Goal: Task Accomplishment & Management: Manage account settings

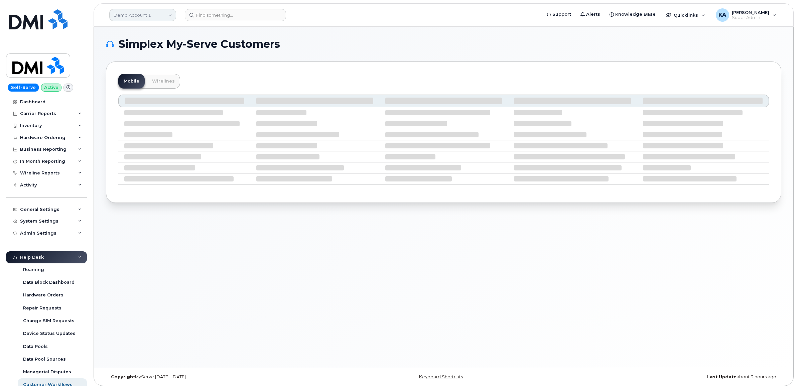
click at [140, 17] on link "Demo Account 1" at bounding box center [142, 15] width 67 height 12
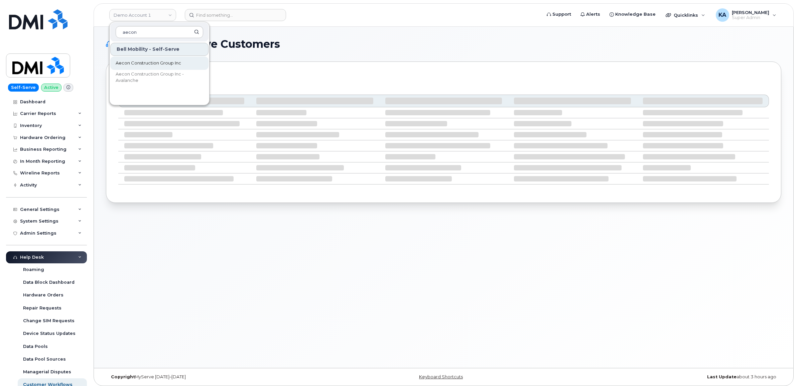
type input "aecon"
click at [129, 62] on span "Aecon Construction Group Inc" at bounding box center [148, 63] width 65 height 7
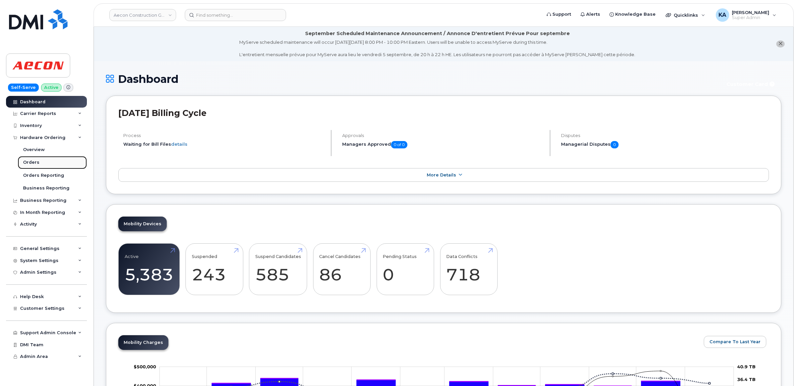
click at [29, 164] on div "Orders" at bounding box center [31, 162] width 16 height 6
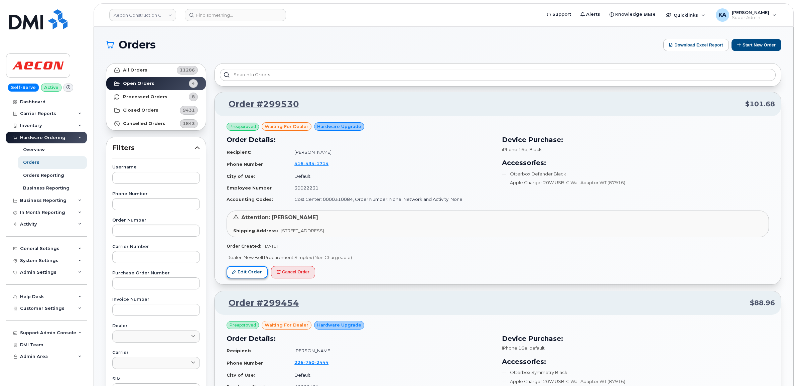
click at [248, 273] on link "Edit Order" at bounding box center [247, 272] width 41 height 12
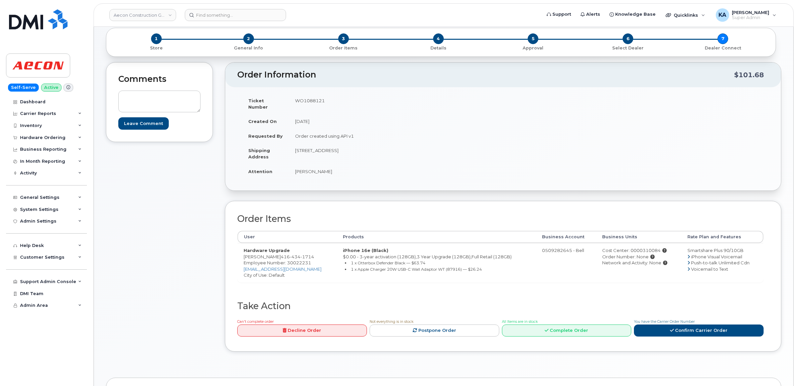
scroll to position [84, 0]
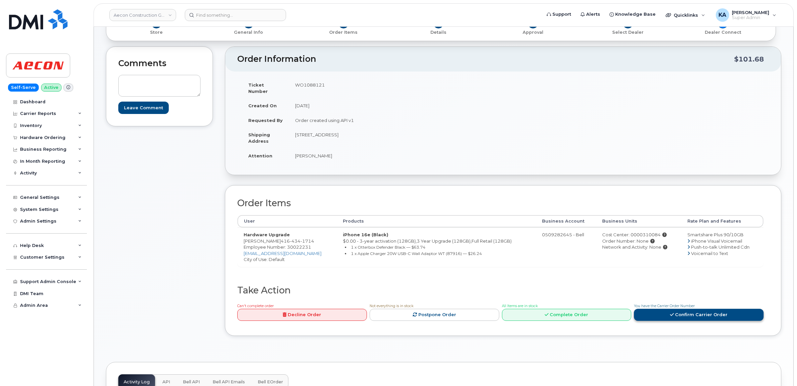
click at [639, 309] on link "Confirm Carrier Order" at bounding box center [699, 315] width 130 height 12
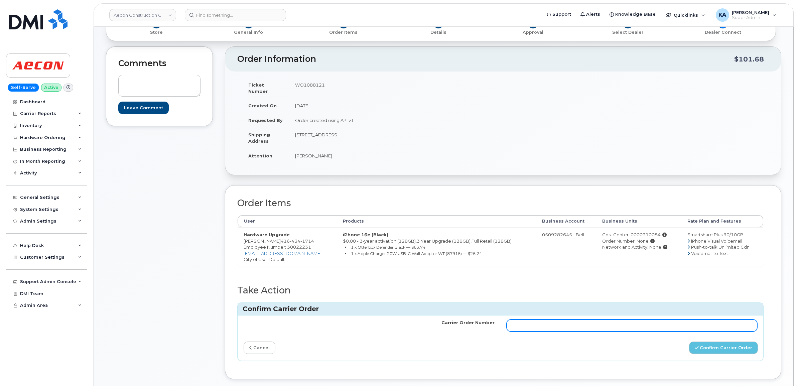
click at [545, 319] on input "Carrier Order Number" at bounding box center [631, 325] width 251 height 12
paste input "3010890"
type input "3010890"
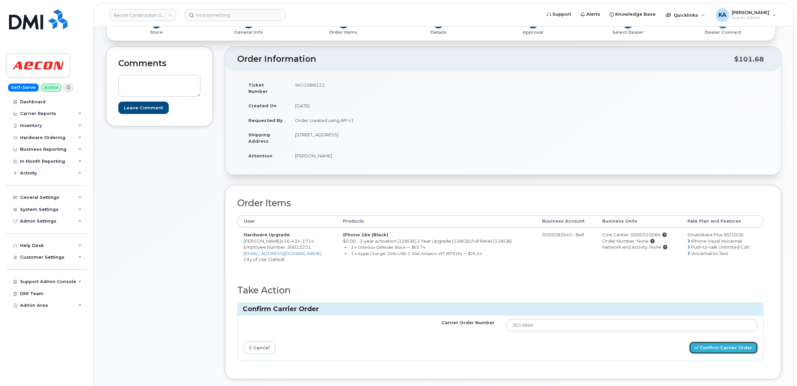
click at [709, 342] on button "Confirm Carrier Order" at bounding box center [723, 347] width 69 height 12
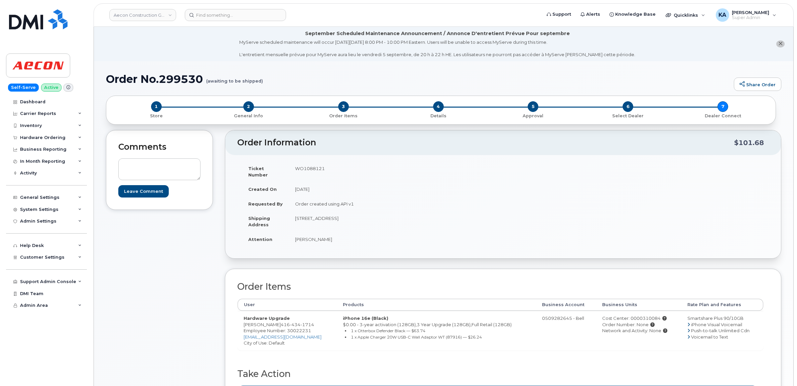
scroll to position [42, 0]
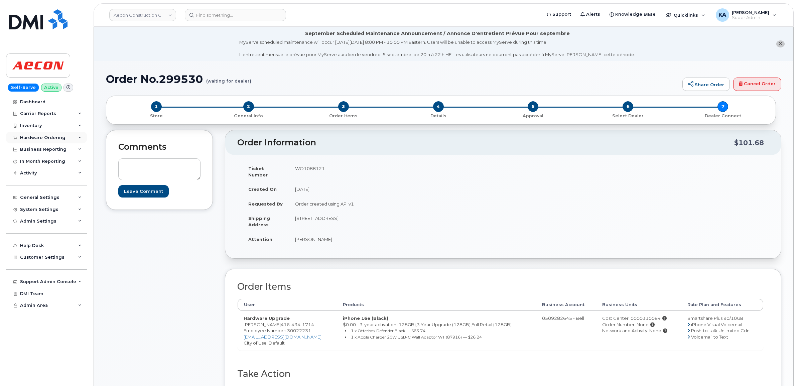
click at [37, 138] on div "Hardware Ordering" at bounding box center [42, 137] width 45 height 5
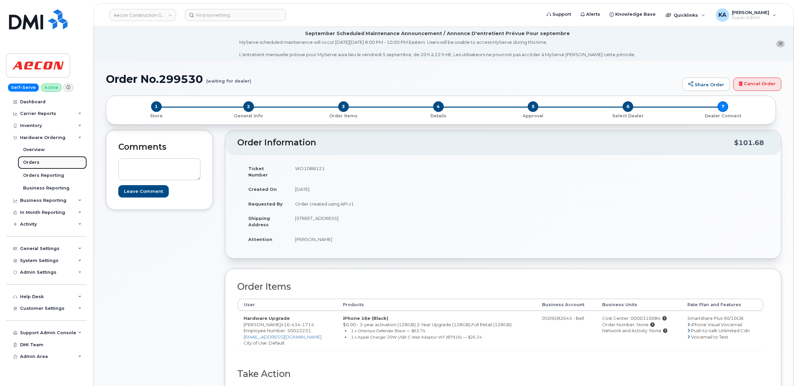
click at [32, 163] on div "Orders" at bounding box center [31, 162] width 16 height 6
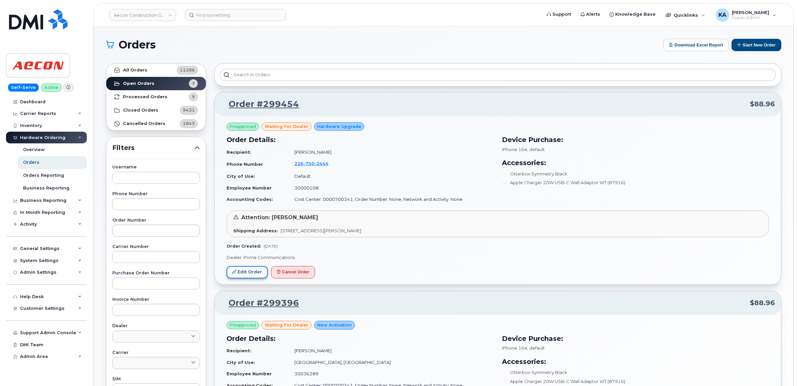
click at [247, 269] on link "Edit Order" at bounding box center [247, 272] width 41 height 12
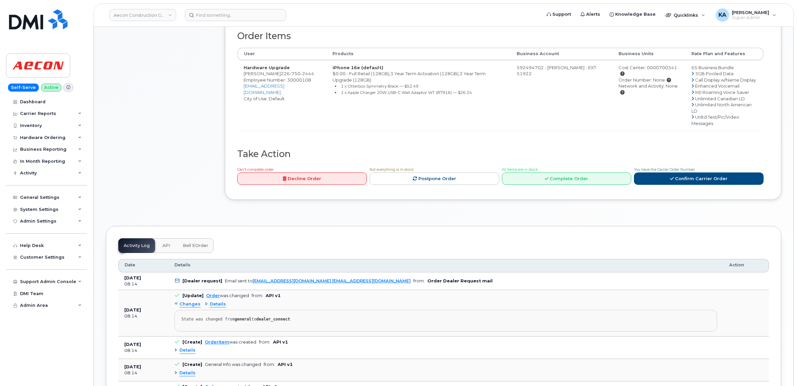
scroll to position [292, 0]
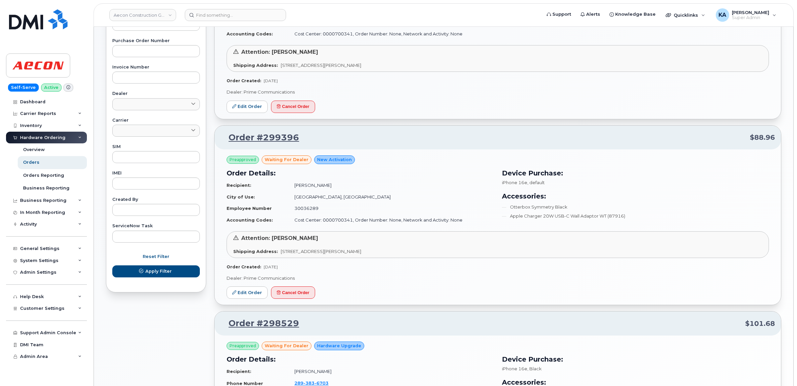
scroll to position [167, 0]
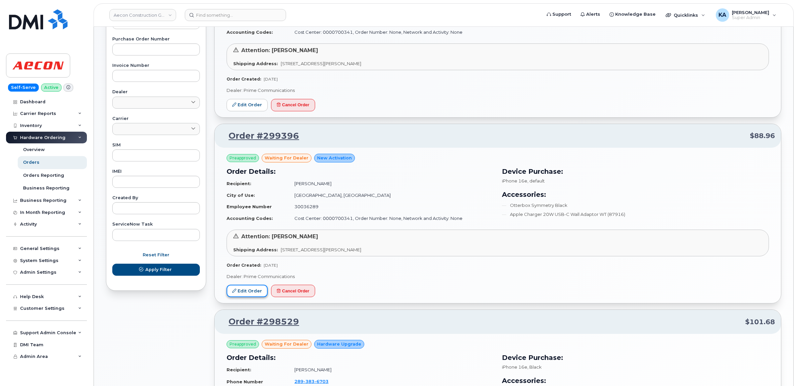
click at [247, 288] on link "Edit Order" at bounding box center [247, 291] width 41 height 12
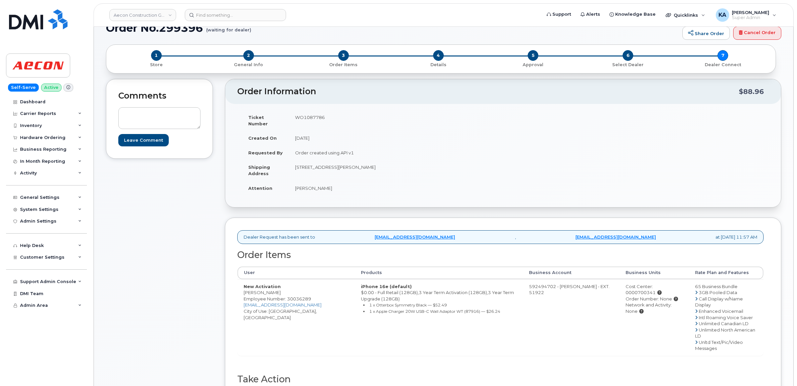
scroll to position [42, 0]
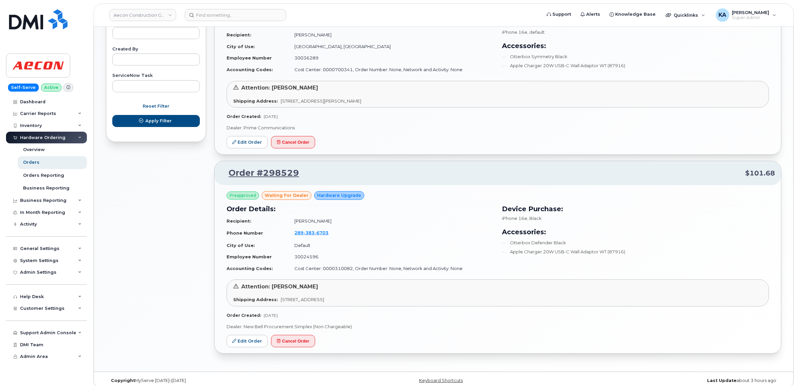
scroll to position [323, 0]
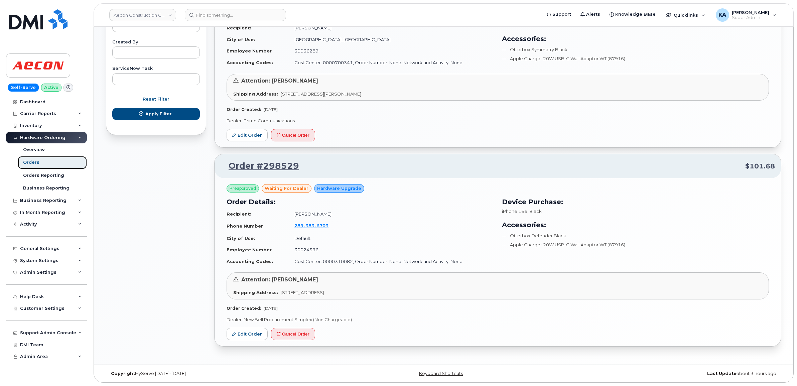
click at [33, 161] on div "Orders" at bounding box center [31, 162] width 16 height 6
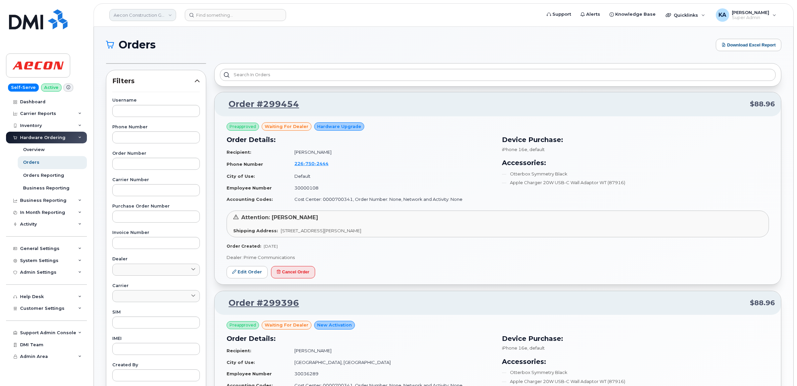
click at [169, 15] on link "Aecon Construction Group Inc" at bounding box center [142, 15] width 67 height 12
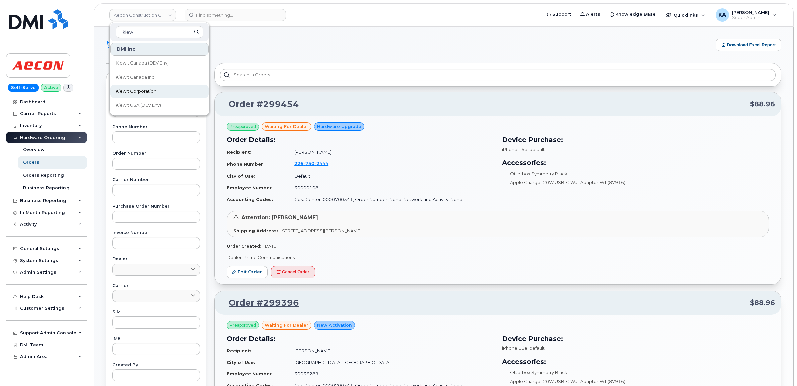
type input "kiew"
click at [141, 89] on span "Kiewit Corporation" at bounding box center [136, 91] width 41 height 7
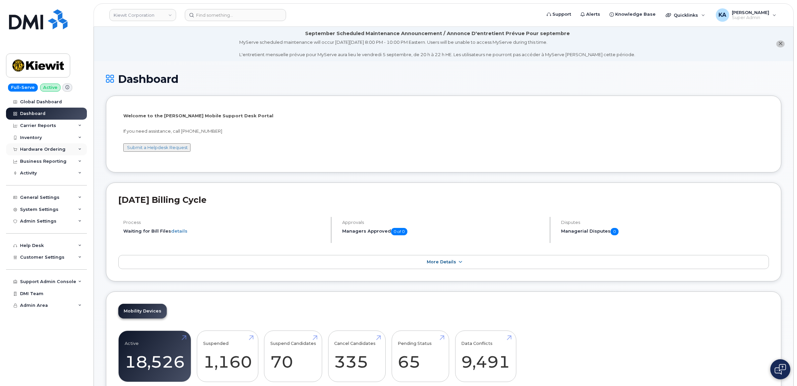
click at [52, 150] on div "Hardware Ordering" at bounding box center [42, 149] width 45 height 5
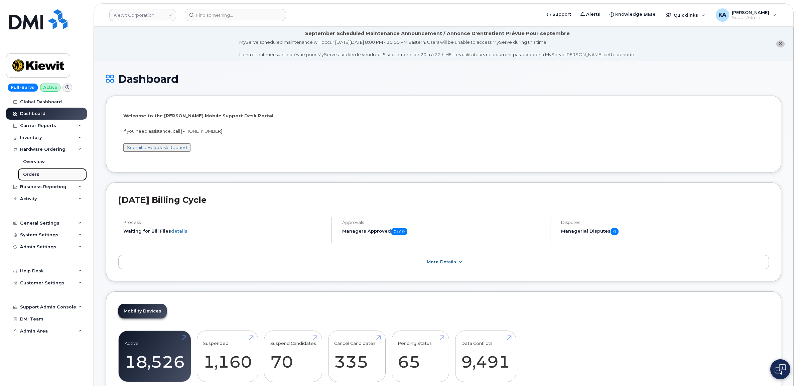
click at [31, 175] on div "Orders" at bounding box center [31, 174] width 16 height 6
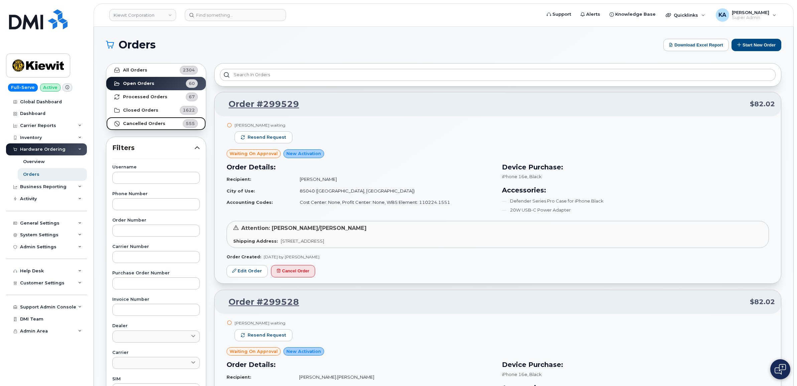
click at [138, 122] on strong "Cancelled Orders" at bounding box center [144, 123] width 42 height 5
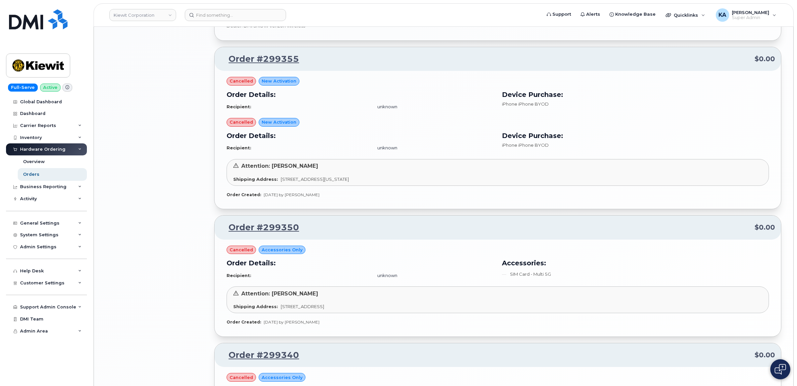
scroll to position [1027, 0]
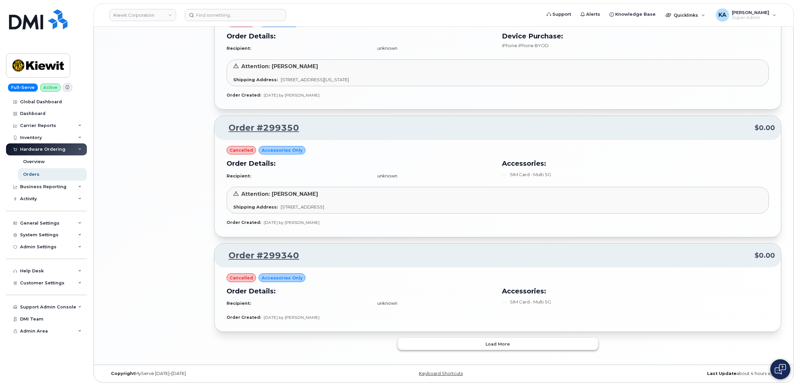
click at [446, 345] on button "Load more" at bounding box center [498, 344] width 200 height 12
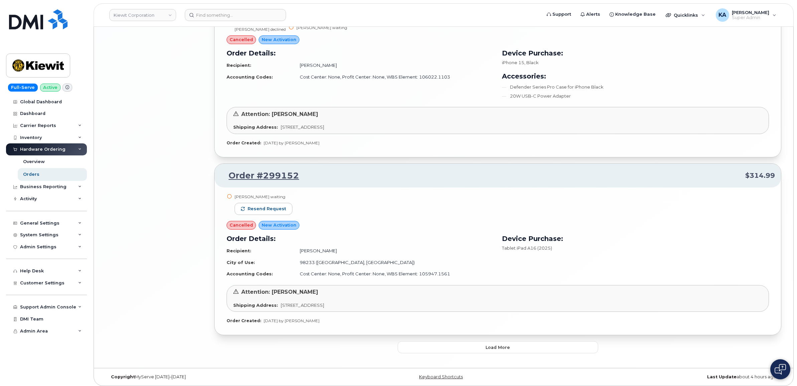
scroll to position [2095, 0]
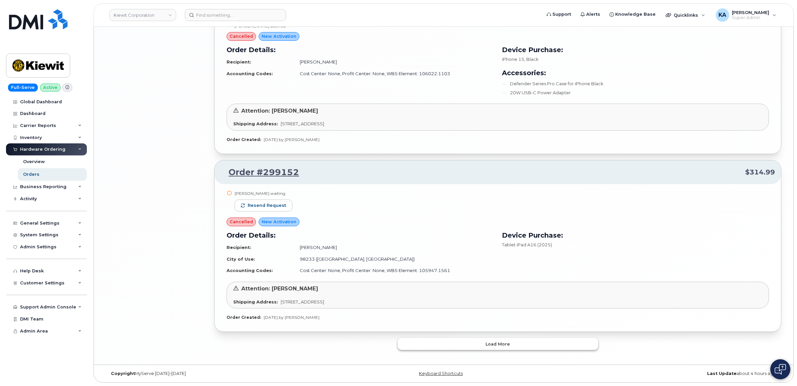
click at [442, 348] on button "Load more" at bounding box center [498, 344] width 200 height 12
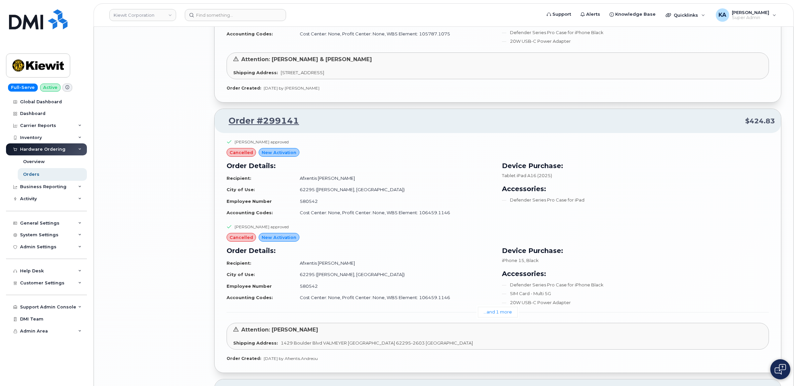
scroll to position [2680, 0]
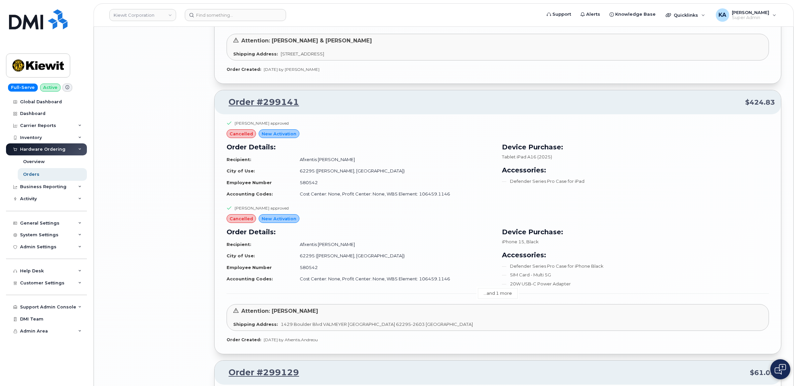
click at [495, 295] on link "...and 1 more" at bounding box center [498, 293] width 40 height 10
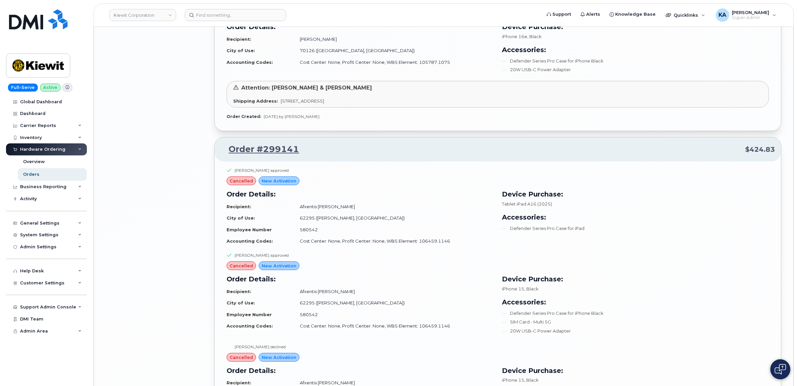
scroll to position [2596, 0]
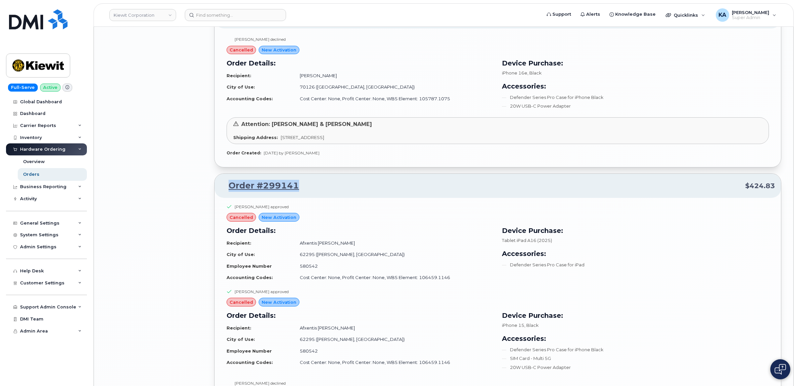
drag, startPoint x: 301, startPoint y: 185, endPoint x: 228, endPoint y: 189, distance: 74.0
click at [228, 189] on p "Order #299141 $424.83" at bounding box center [497, 186] width 554 height 12
drag, startPoint x: 228, startPoint y: 189, endPoint x: 236, endPoint y: 189, distance: 8.4
copy link "Order #299141"
click at [287, 376] on div "Order Details: Recipient: Afxentis Andreou City of Use: 62295 (Valmeyer, IL) Em…" at bounding box center [359, 341] width 275 height 70
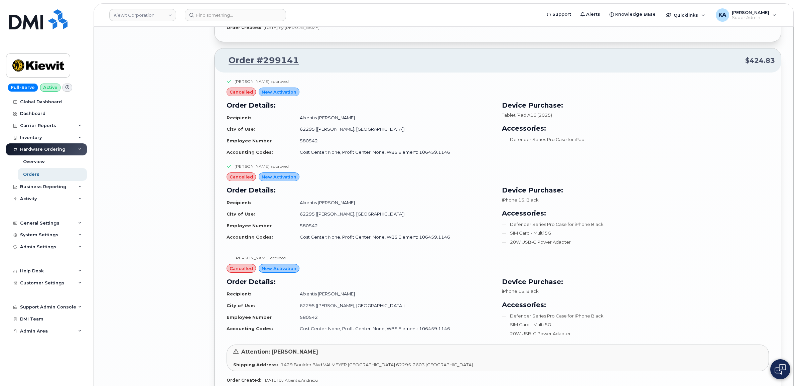
scroll to position [2763, 0]
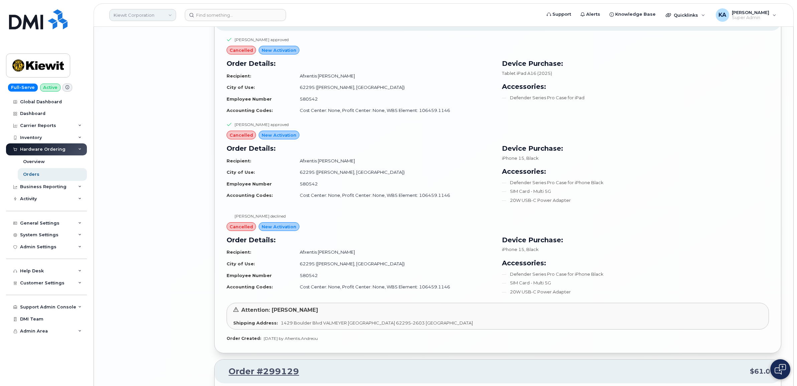
click at [130, 14] on link "Kiewit Corporation" at bounding box center [142, 15] width 67 height 12
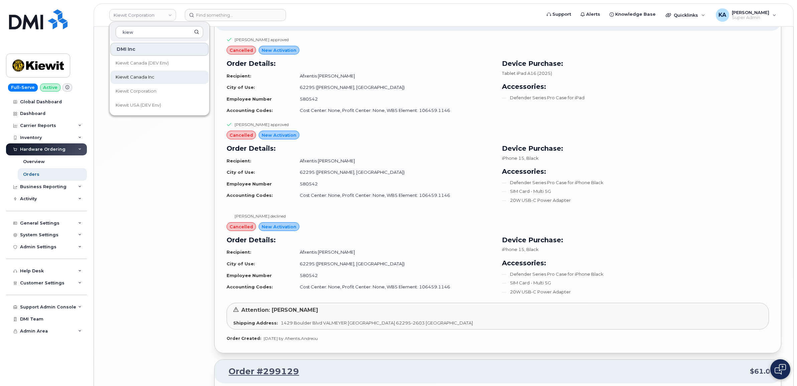
type input "kiew"
drag, startPoint x: 134, startPoint y: 74, endPoint x: 146, endPoint y: 51, distance: 26.0
click at [134, 74] on span "Kiewit Canada Inc" at bounding box center [135, 77] width 39 height 7
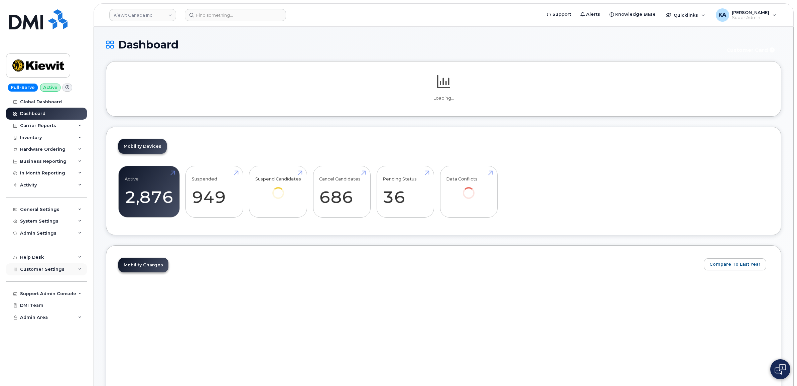
click at [47, 271] on span "Customer Settings" at bounding box center [42, 269] width 44 height 5
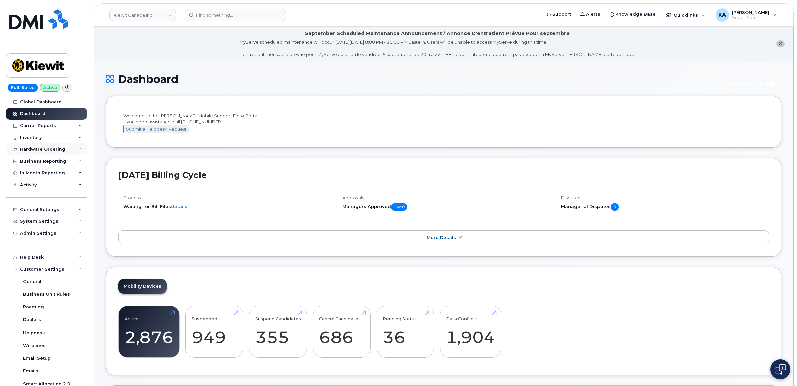
click at [47, 150] on div "Hardware Ordering" at bounding box center [42, 149] width 45 height 5
click at [33, 173] on div "Orders" at bounding box center [31, 174] width 16 height 6
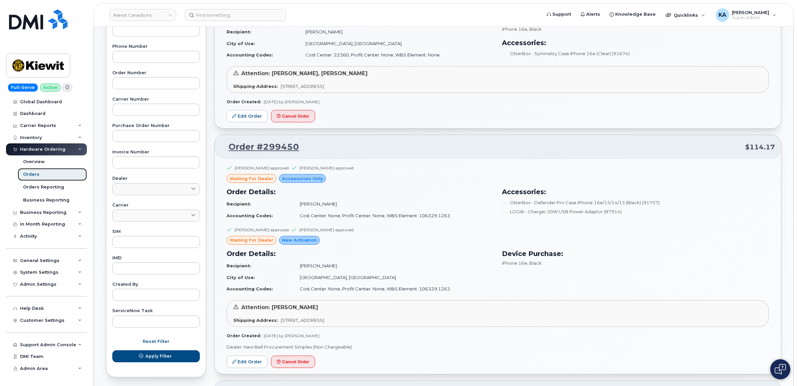
scroll to position [167, 0]
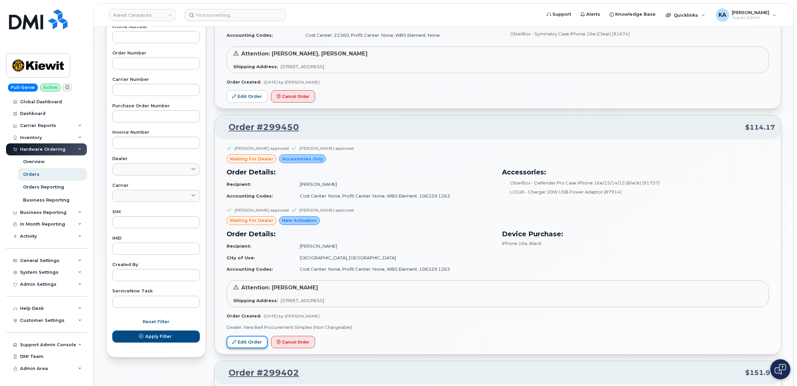
click at [247, 338] on link "Edit Order" at bounding box center [247, 342] width 41 height 12
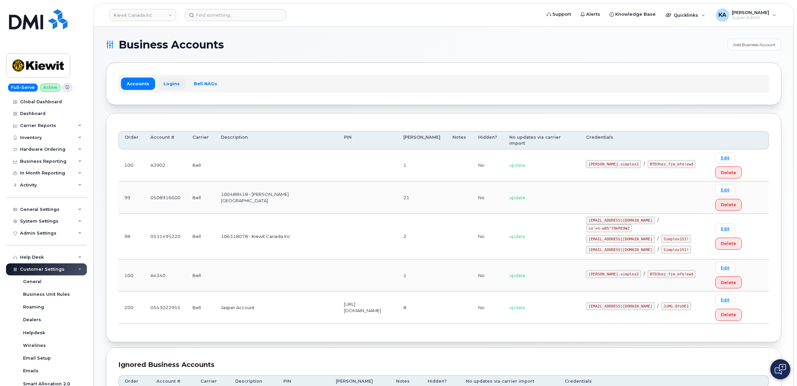
click at [171, 81] on link "Logins" at bounding box center [172, 84] width 28 height 12
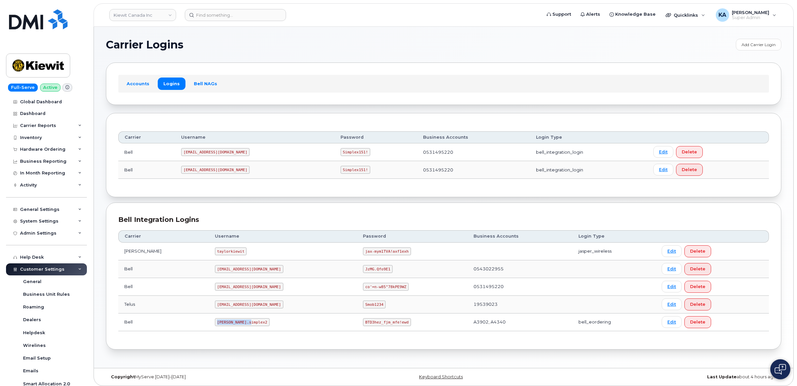
drag, startPoint x: 199, startPoint y: 324, endPoint x: 244, endPoint y: 330, distance: 45.8
click at [245, 330] on td "kiewit.simplex2" at bounding box center [283, 322] width 148 height 18
drag, startPoint x: 244, startPoint y: 330, endPoint x: 221, endPoint y: 324, distance: 23.7
copy code "kiewit.simplex2"
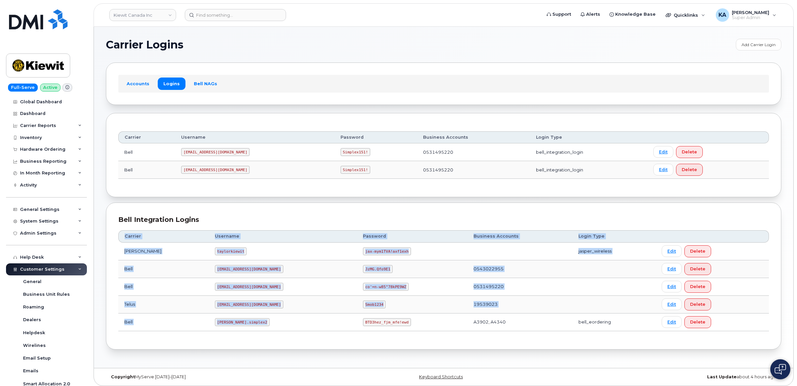
drag, startPoint x: 331, startPoint y: 323, endPoint x: 383, endPoint y: 333, distance: 52.8
click at [383, 333] on div "Carrier Username Password Business Accounts Login Type Jasper Bell taylorkiewit…" at bounding box center [443, 280] width 650 height 113
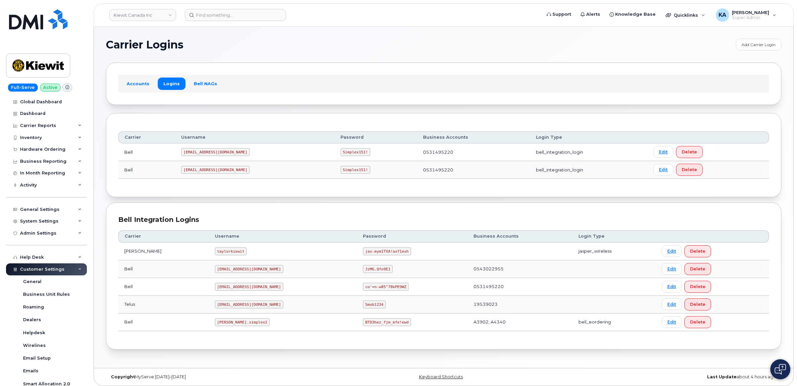
drag, startPoint x: 383, startPoint y: 333, endPoint x: 347, endPoint y: 326, distance: 36.4
click at [363, 326] on code "BTD3hez_fjm_mfe!ewd" at bounding box center [387, 322] width 48 height 8
drag, startPoint x: 347, startPoint y: 326, endPoint x: 367, endPoint y: 328, distance: 19.4
click at [367, 328] on td "BTD3hez_fjm_mfe!ewd" at bounding box center [412, 322] width 110 height 18
drag, startPoint x: 367, startPoint y: 328, endPoint x: 363, endPoint y: 323, distance: 6.0
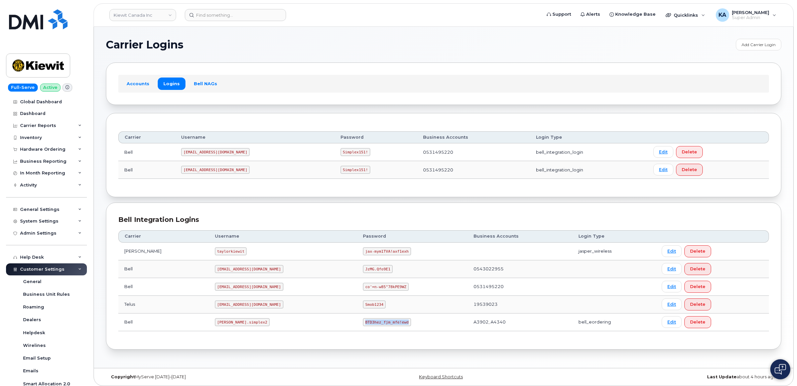
copy code "BTD3hez_fjm_mfe!ewd"
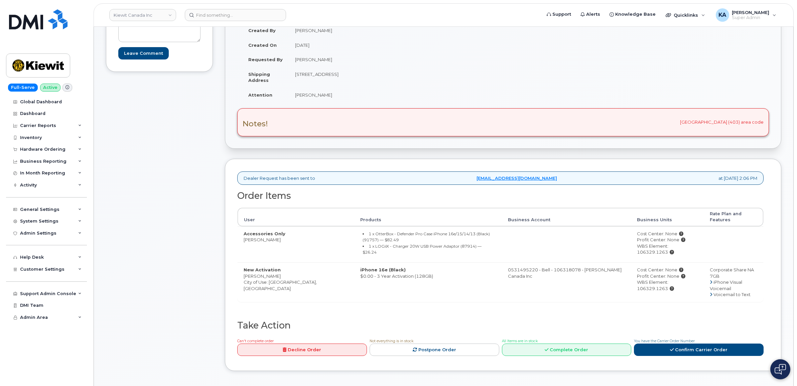
scroll to position [125, 0]
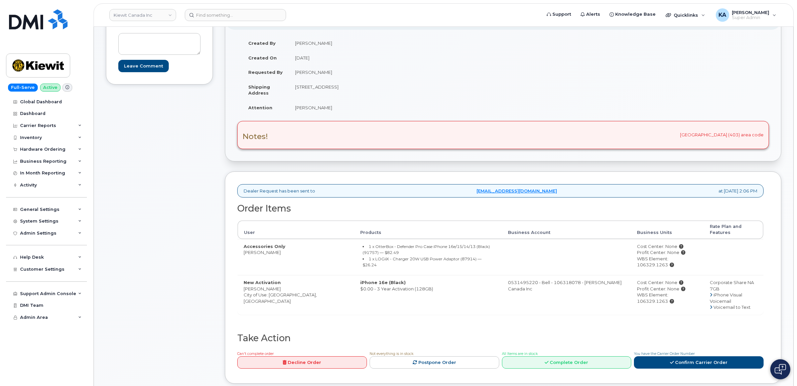
drag, startPoint x: 243, startPoint y: 279, endPoint x: 278, endPoint y: 283, distance: 35.3
click at [278, 283] on td "New Activation [PERSON_NAME] City of Use: [GEOGRAPHIC_DATA], [GEOGRAPHIC_DATA]" at bounding box center [296, 294] width 117 height 39
drag, startPoint x: 277, startPoint y: 283, endPoint x: 272, endPoint y: 281, distance: 5.3
copy td "[PERSON_NAME]"
drag, startPoint x: 293, startPoint y: 91, endPoint x: 331, endPoint y: 93, distance: 38.1
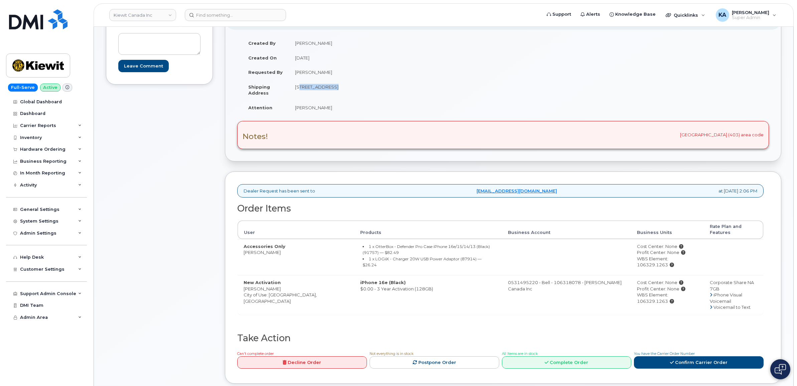
click at [331, 93] on td "[STREET_ADDRESS]" at bounding box center [393, 90] width 209 height 21
drag, startPoint x: 331, startPoint y: 93, endPoint x: 326, endPoint y: 89, distance: 6.2
copy td "12250 33 St NE"
drag, startPoint x: 367, startPoint y: 87, endPoint x: 387, endPoint y: 86, distance: 19.1
click at [387, 86] on td "[STREET_ADDRESS]" at bounding box center [393, 90] width 209 height 21
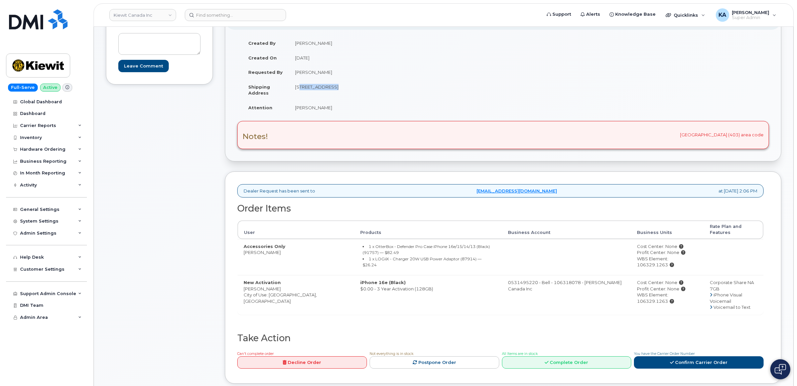
drag, startPoint x: 387, startPoint y: 86, endPoint x: 383, endPoint y: 88, distance: 3.7
copy td "T6S 1H6"
drag, startPoint x: 295, startPoint y: 108, endPoint x: 326, endPoint y: 109, distance: 31.1
click at [326, 109] on td "[PERSON_NAME]" at bounding box center [393, 107] width 209 height 15
drag, startPoint x: 326, startPoint y: 109, endPoint x: 322, endPoint y: 109, distance: 4.0
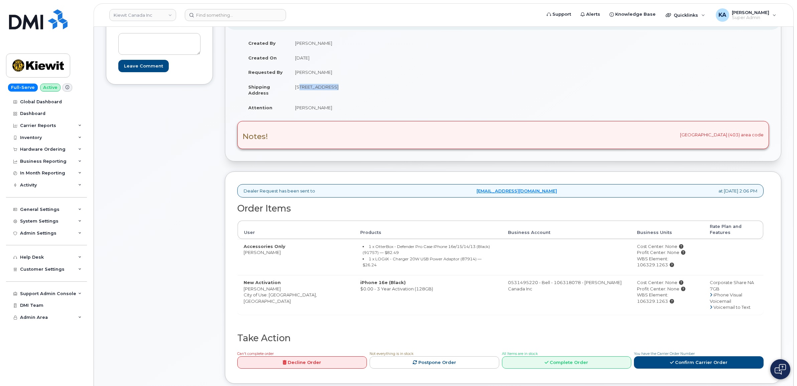
copy td "[PERSON_NAME]"
drag, startPoint x: 241, startPoint y: 281, endPoint x: 277, endPoint y: 281, distance: 36.1
click at [277, 281] on td "New Activation Kevin Eberhard City of Use: Edmonton, Alberta" at bounding box center [296, 294] width 117 height 39
drag, startPoint x: 277, startPoint y: 281, endPoint x: 273, endPoint y: 281, distance: 3.7
copy td "[PERSON_NAME]"
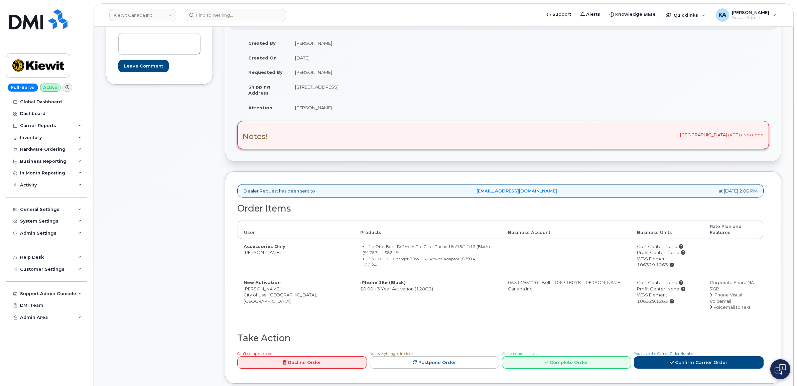
click at [637, 256] on div "WBS Element: 106329.1263" at bounding box center [667, 262] width 61 height 12
drag, startPoint x: 622, startPoint y: 255, endPoint x: 685, endPoint y: 254, distance: 63.1
click at [685, 256] on div "WBS Element: 106329.1263" at bounding box center [667, 262] width 61 height 12
drag, startPoint x: 685, startPoint y: 254, endPoint x: 682, endPoint y: 253, distance: 3.5
copy div "WBS Element: 106329.1263"
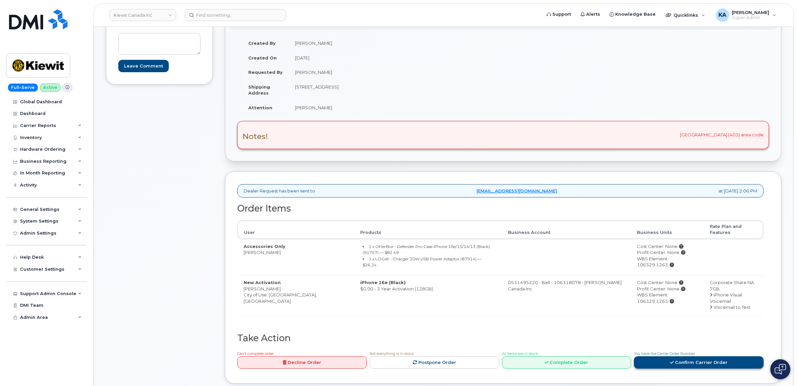
click at [686, 356] on link "Confirm Carrier Order" at bounding box center [699, 362] width 130 height 12
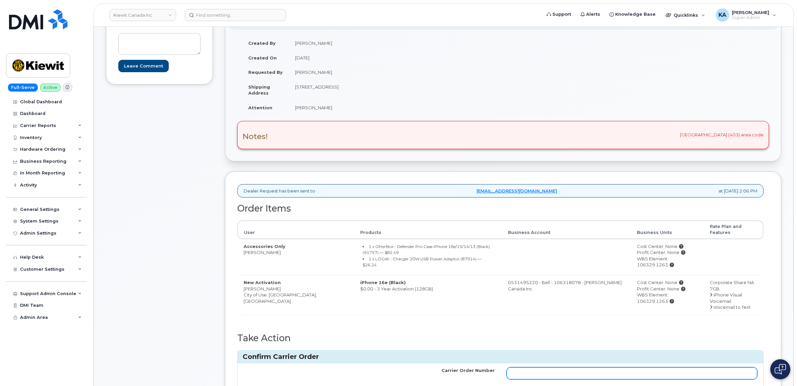
click at [549, 367] on input "Carrier Order Number" at bounding box center [631, 373] width 251 height 12
paste input "3010902"
type input "3010902"
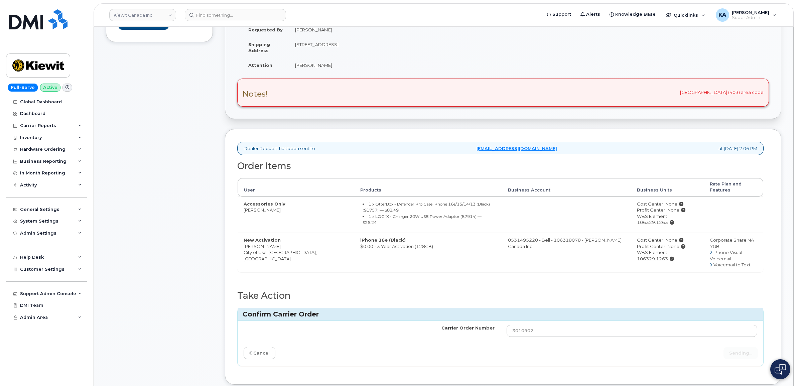
scroll to position [178, 0]
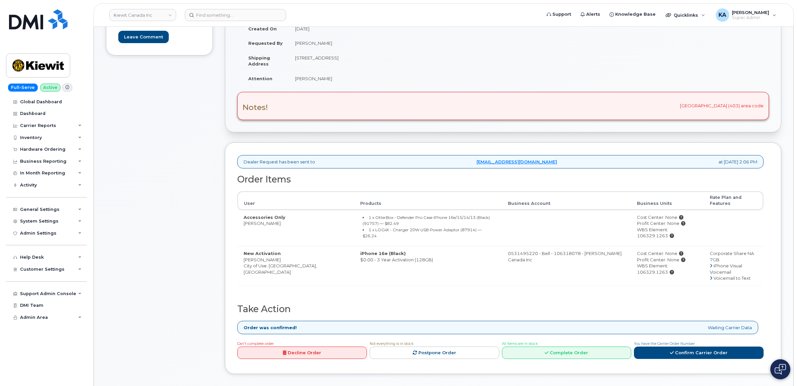
scroll to position [167, 0]
